Goal: Find specific page/section: Find specific page/section

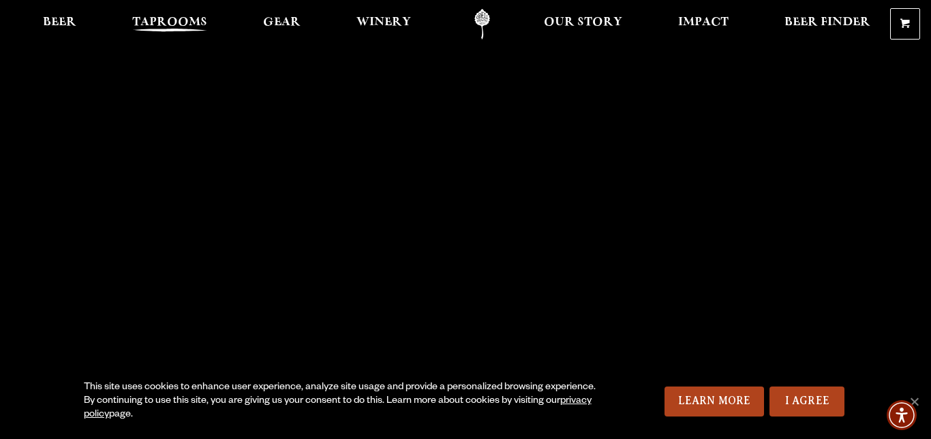
click at [202, 28] on span "Taprooms" at bounding box center [169, 22] width 75 height 11
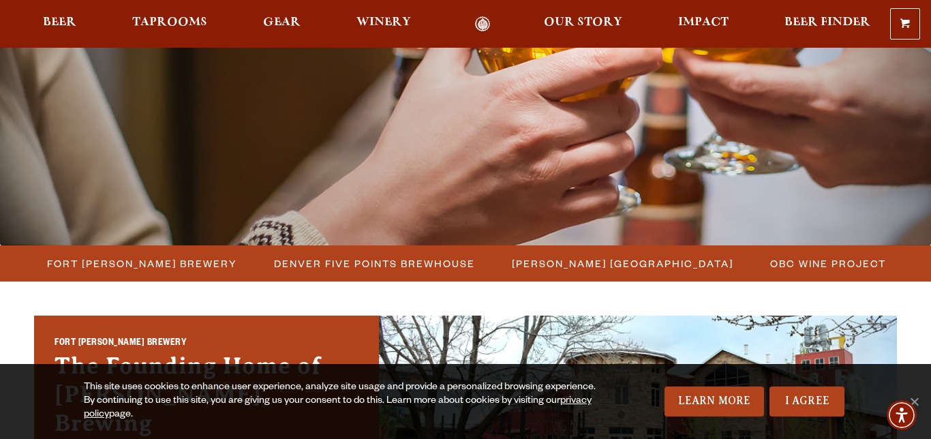
scroll to position [221, 0]
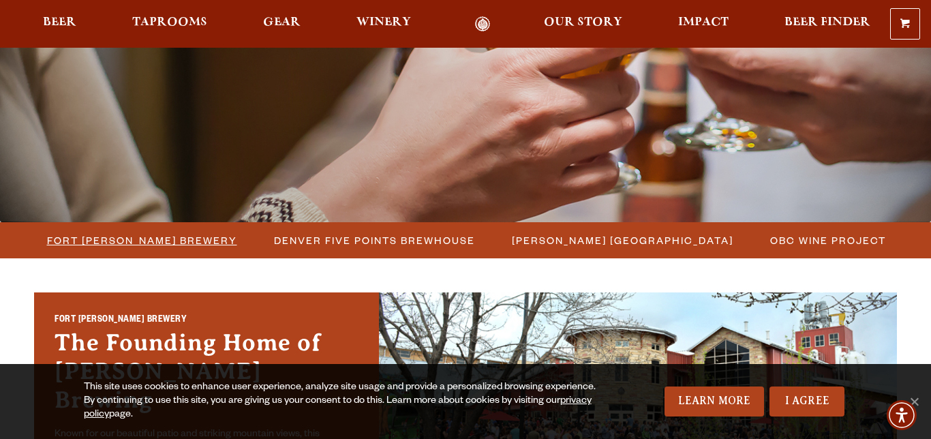
click at [156, 243] on span "Fort [PERSON_NAME] Brewery" at bounding box center [142, 240] width 190 height 20
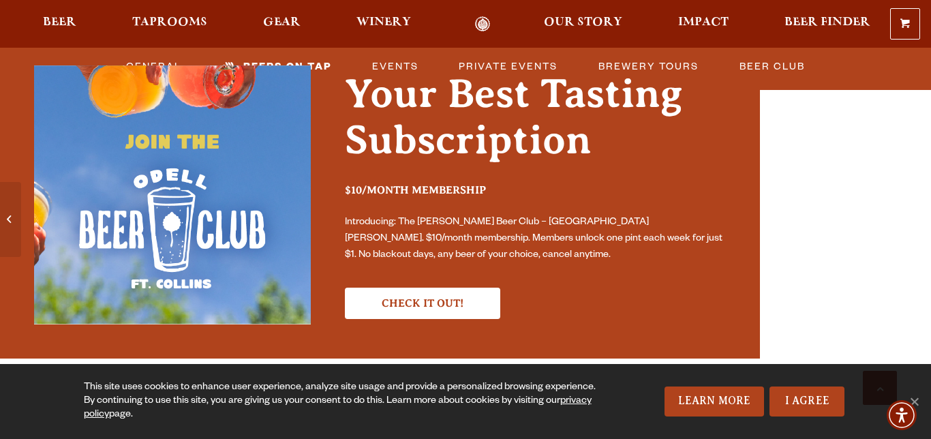
scroll to position [3512, 0]
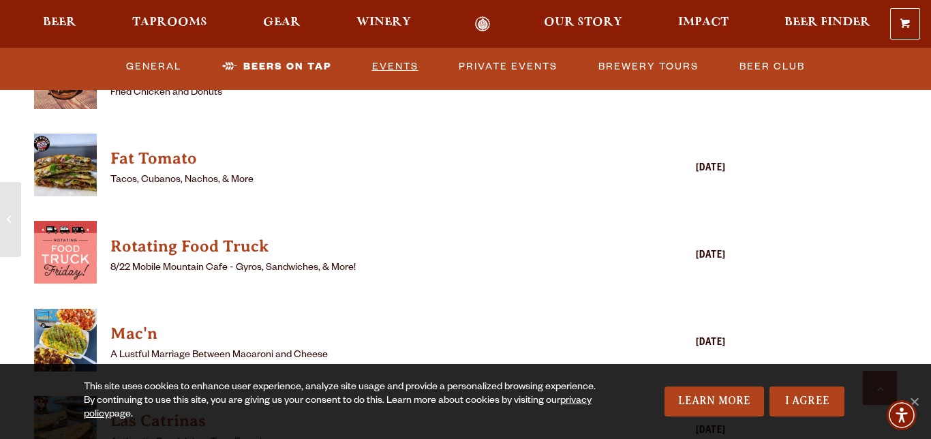
click at [409, 67] on link "Events" at bounding box center [395, 66] width 57 height 31
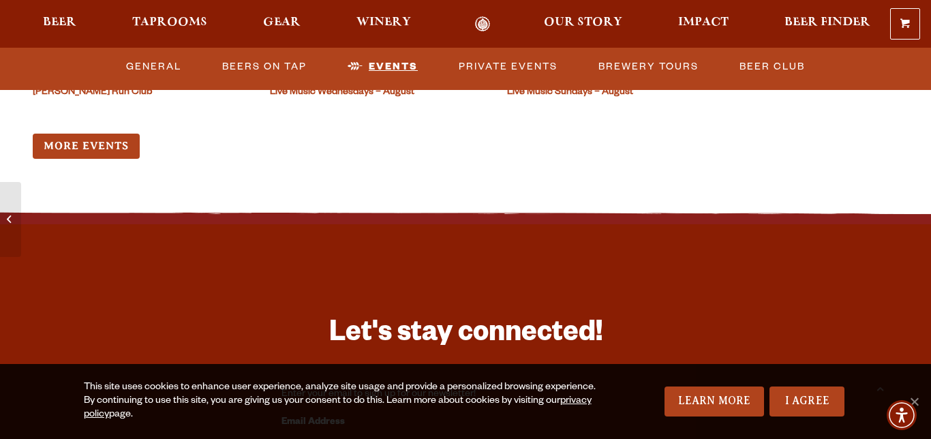
scroll to position [5434, 0]
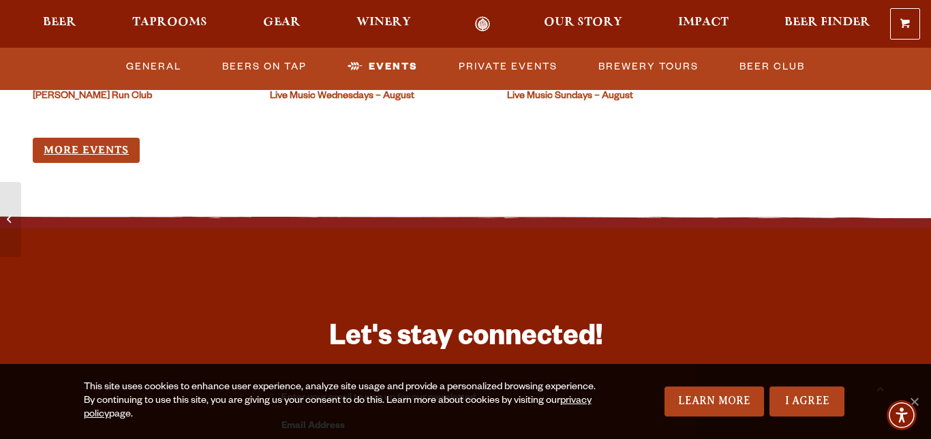
click at [94, 140] on link "More Events" at bounding box center [86, 150] width 107 height 25
